Goal: Task Accomplishment & Management: Manage account settings

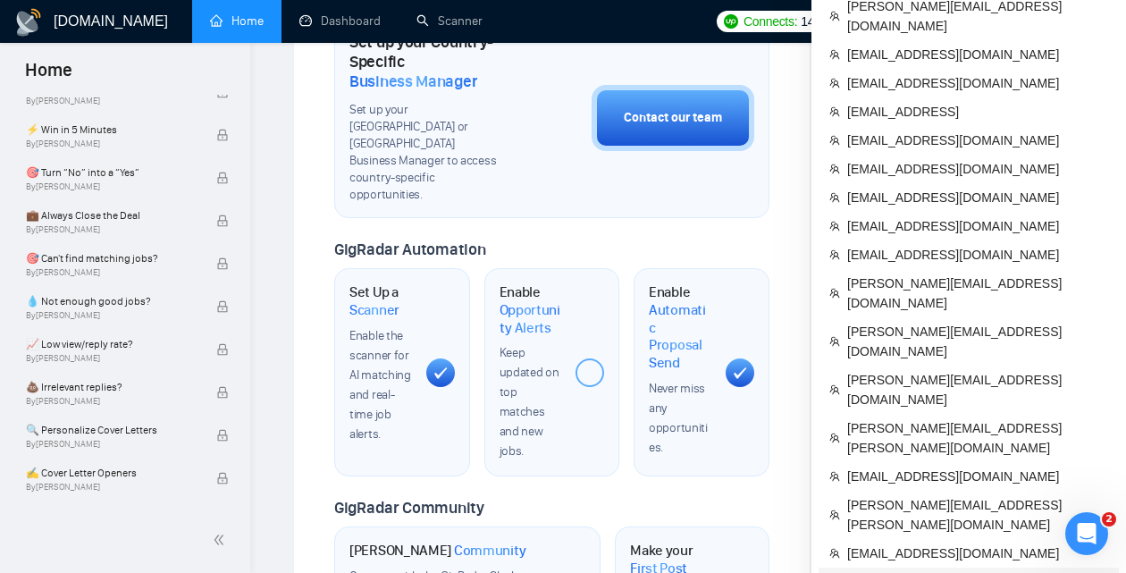
scroll to position [637, 0]
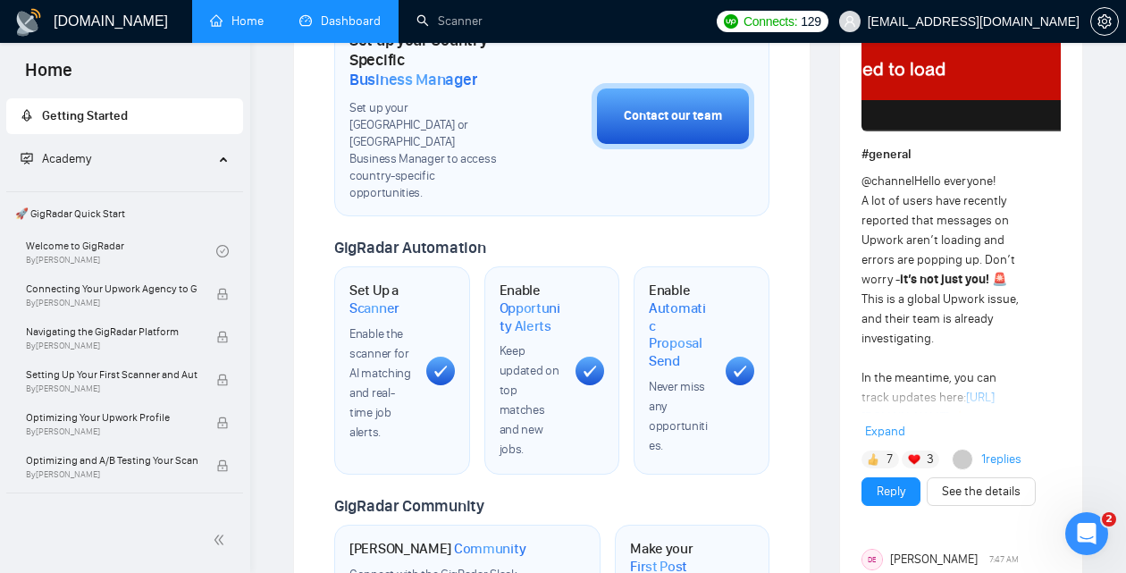
click at [346, 29] on link "Dashboard" at bounding box center [339, 20] width 81 height 15
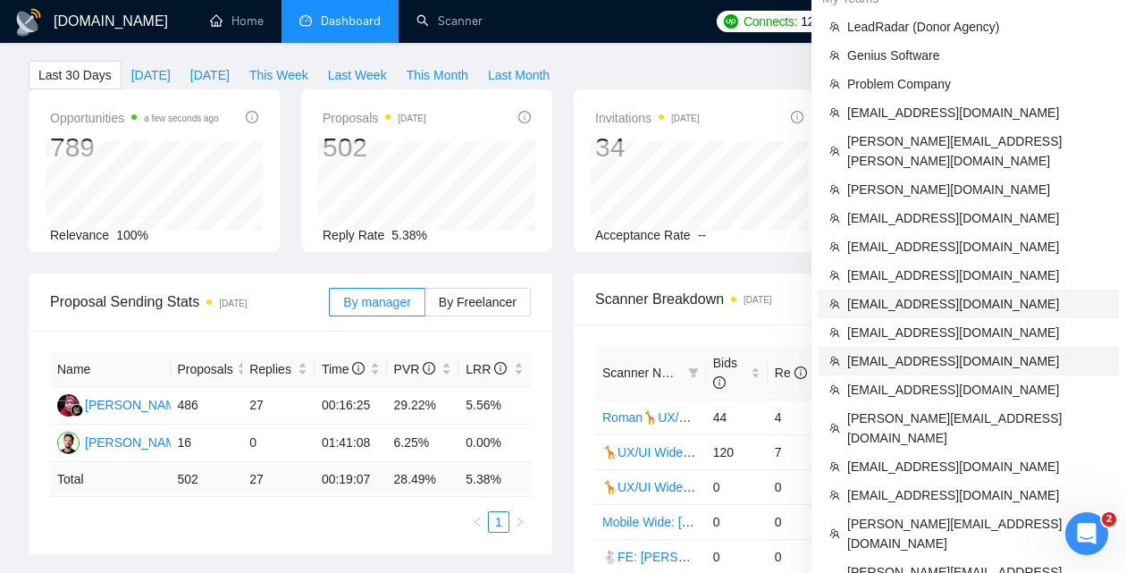
scroll to position [72, 0]
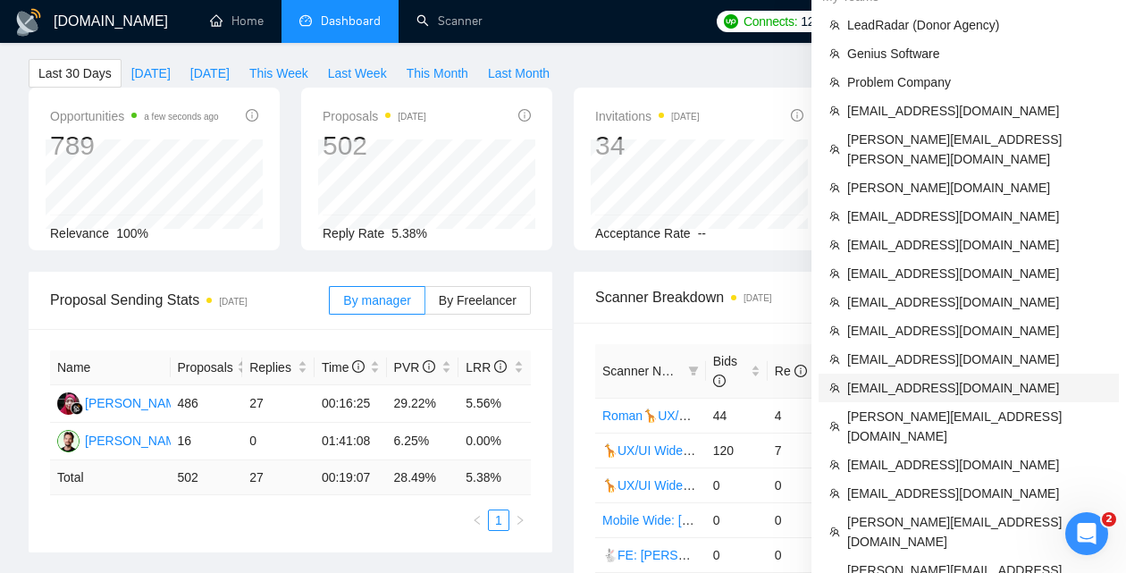
click at [973, 378] on span "[EMAIL_ADDRESS][DOMAIN_NAME]" at bounding box center [978, 388] width 261 height 20
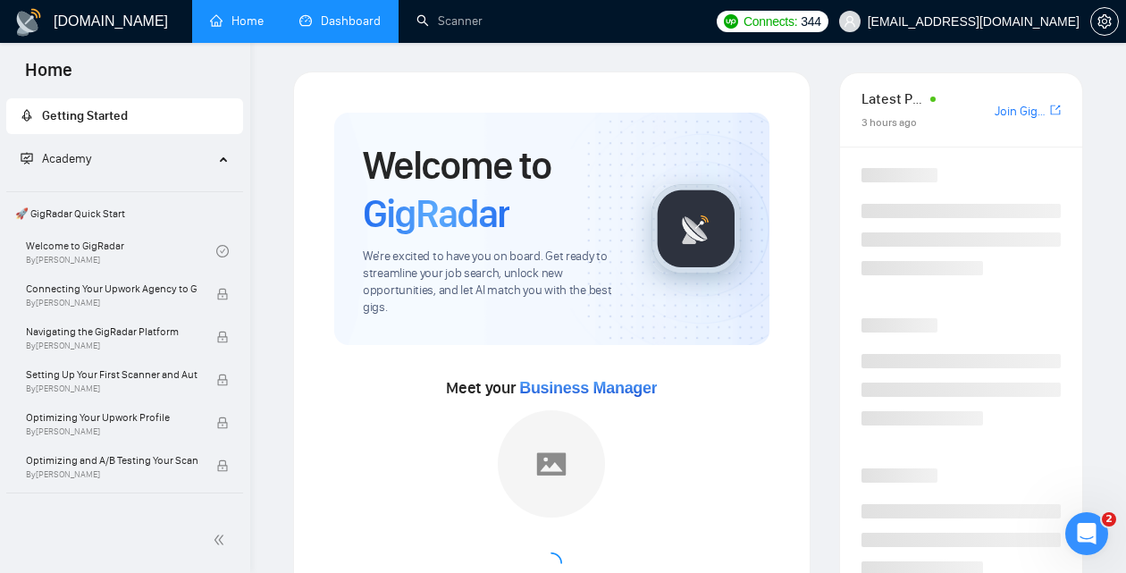
click at [436, 20] on link "Scanner" at bounding box center [450, 20] width 66 height 15
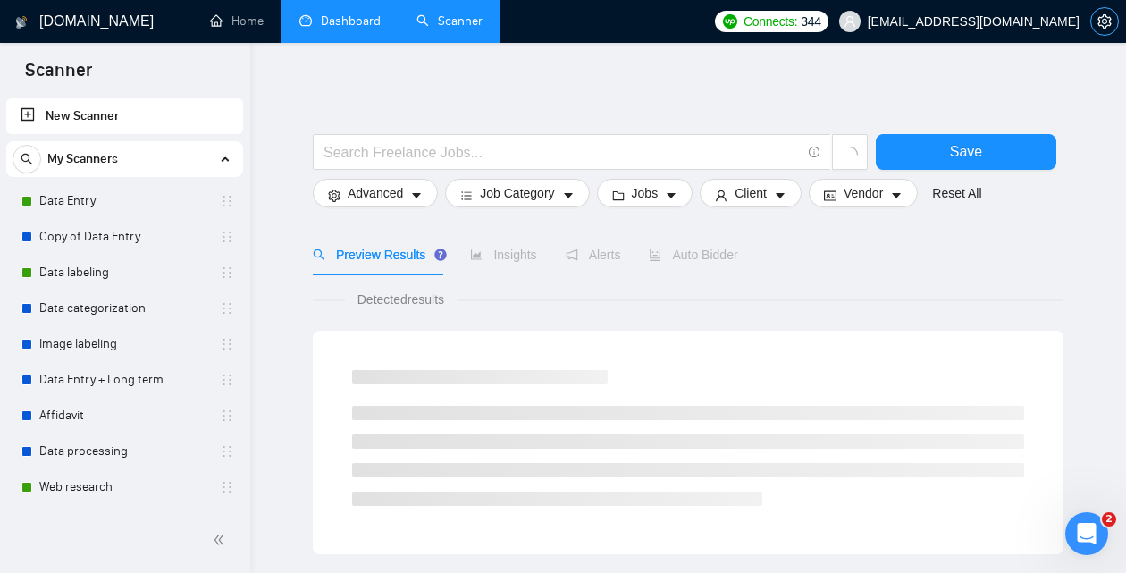
click at [1110, 19] on icon "setting" at bounding box center [1105, 21] width 14 height 14
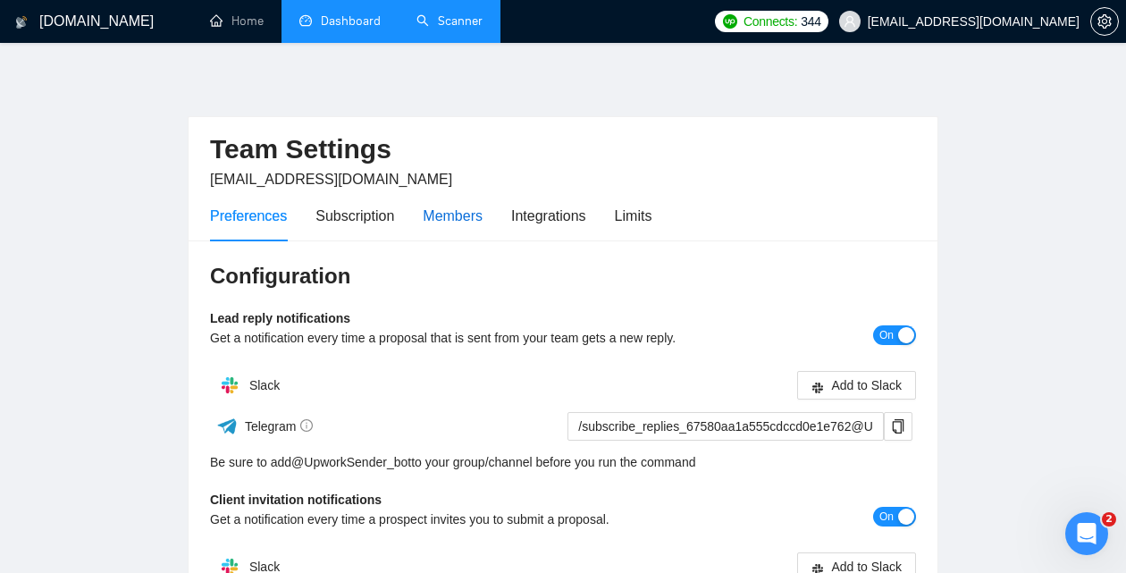
click at [450, 222] on div "Members" at bounding box center [453, 216] width 60 height 22
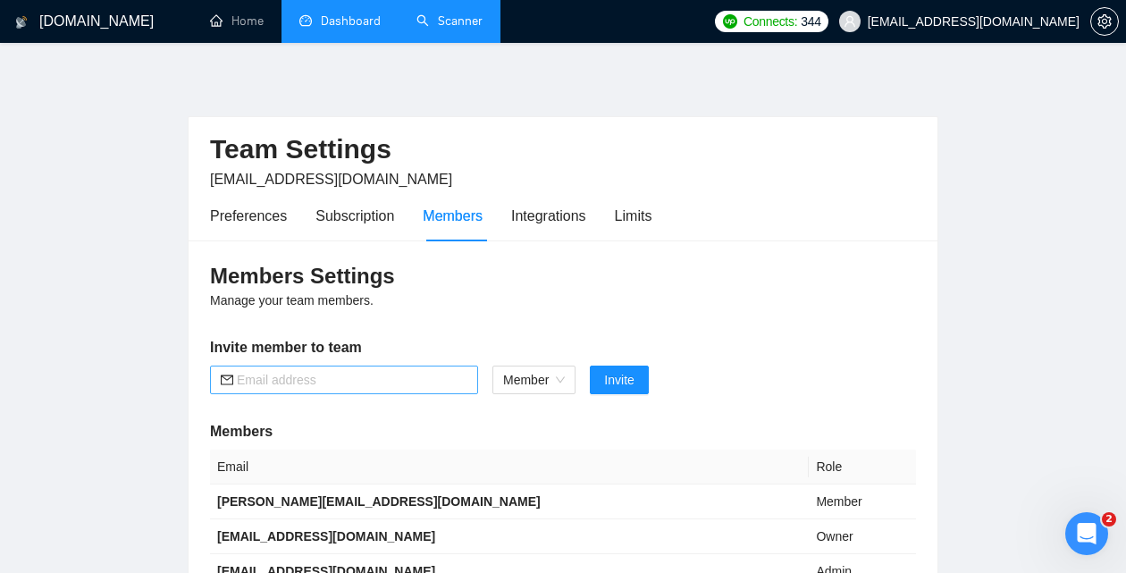
click at [395, 378] on input "text" at bounding box center [352, 380] width 231 height 20
paste input "[PERSON_NAME][EMAIL_ADDRESS][DOMAIN_NAME]"
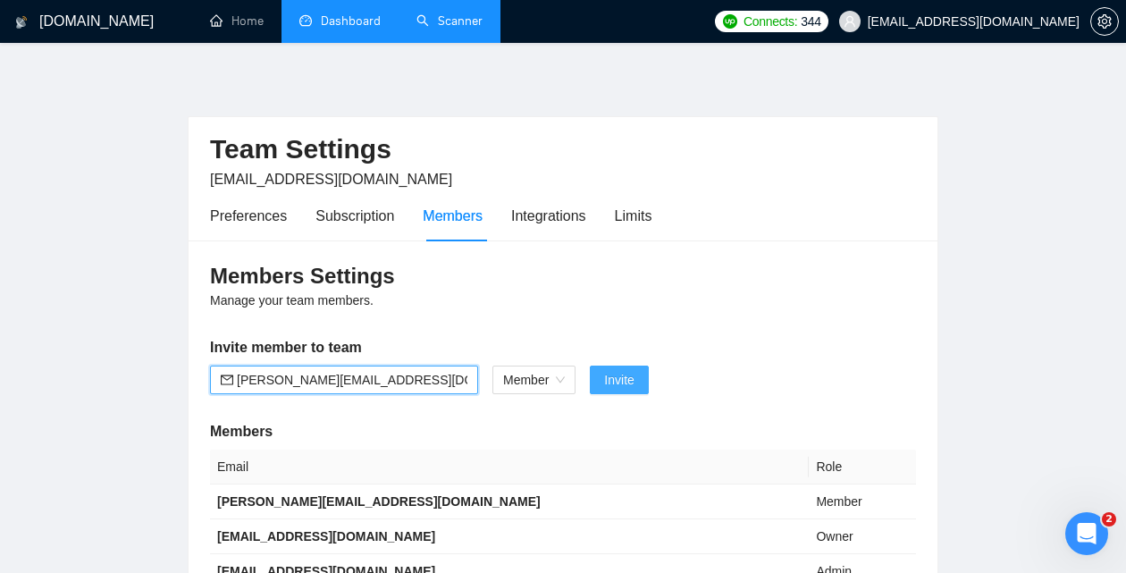
type input "[PERSON_NAME][EMAIL_ADDRESS][DOMAIN_NAME]"
click at [626, 387] on span "Invite" at bounding box center [619, 380] width 30 height 20
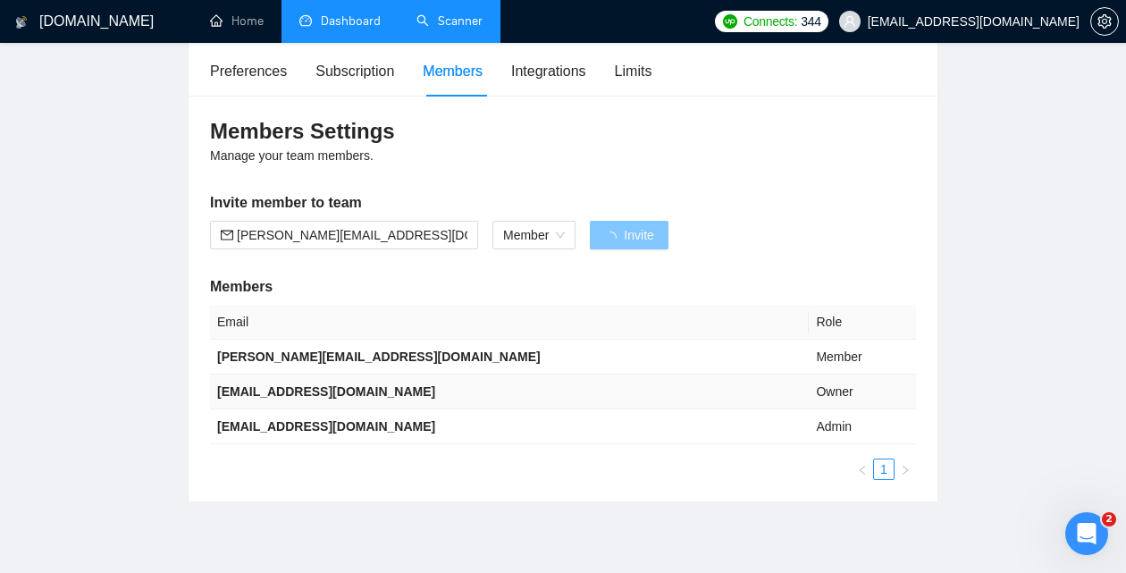
scroll to position [148, 0]
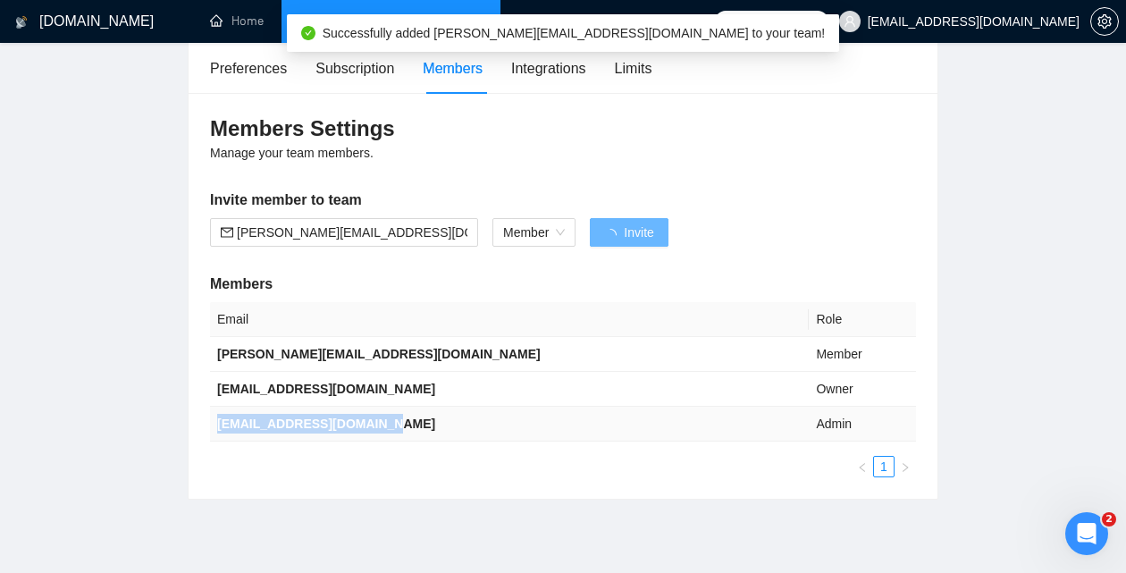
drag, startPoint x: 408, startPoint y: 425, endPoint x: 218, endPoint y: 428, distance: 189.6
click at [218, 428] on td "[EMAIL_ADDRESS][DOMAIN_NAME]" at bounding box center [509, 424] width 599 height 35
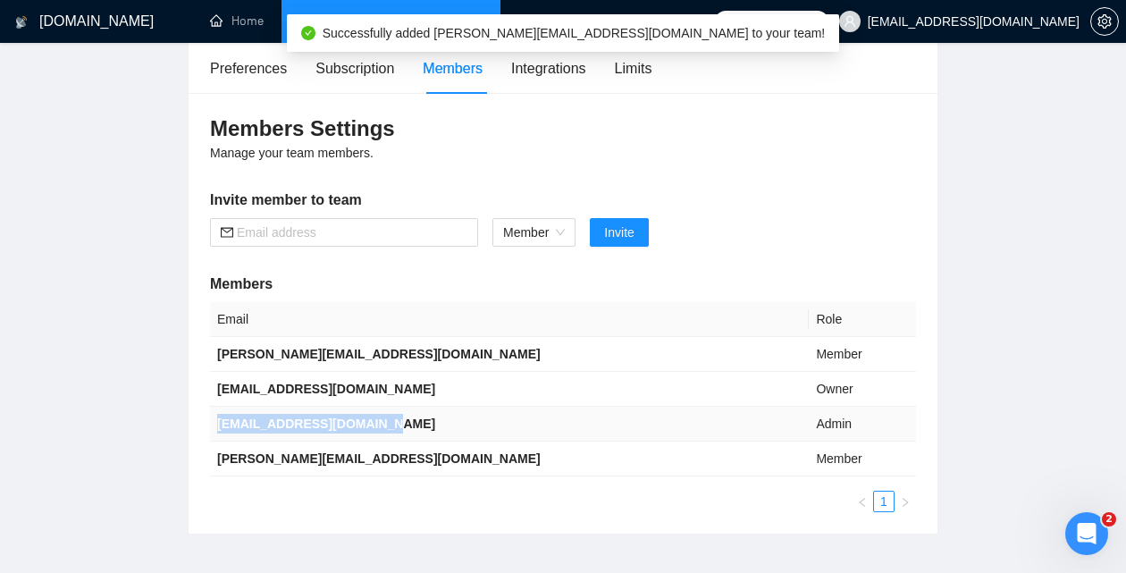
copy b "[EMAIL_ADDRESS][DOMAIN_NAME]"
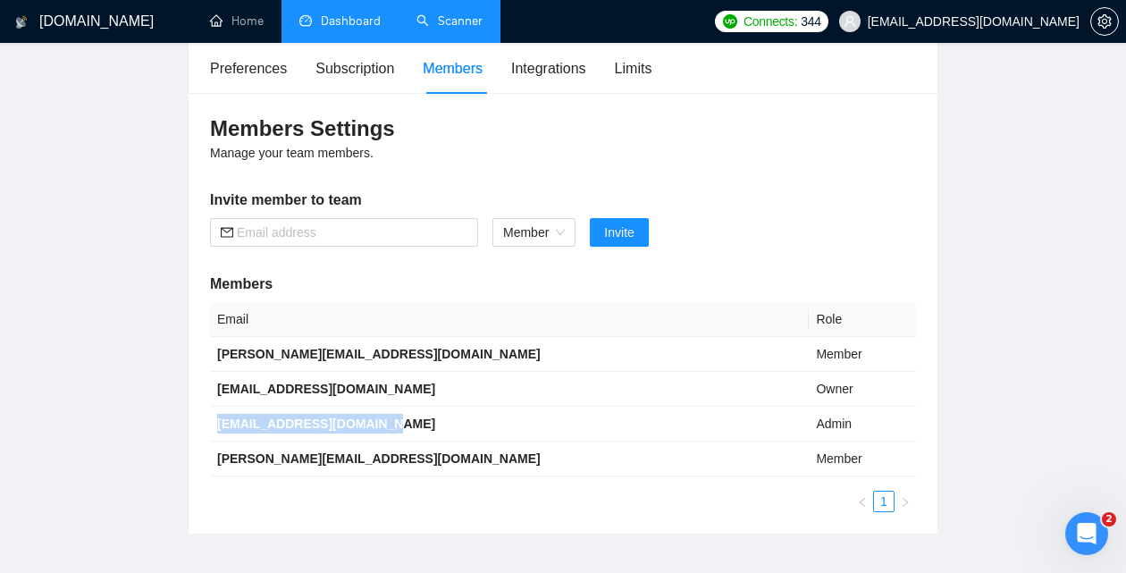
click at [474, 22] on link "Scanner" at bounding box center [450, 20] width 66 height 15
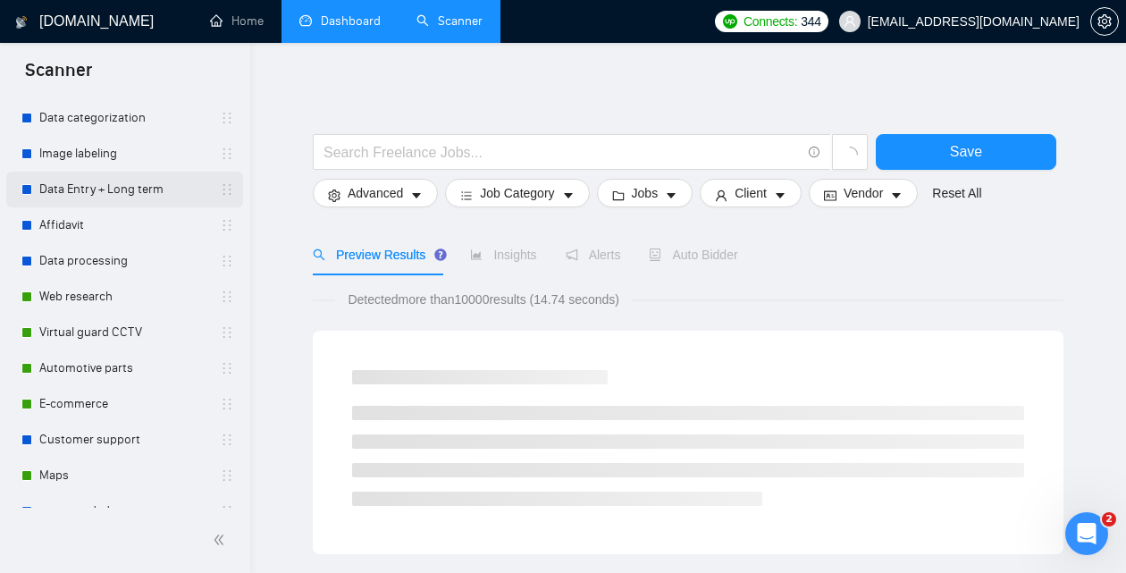
scroll to position [199, 0]
